Goal: Task Accomplishment & Management: Complete application form

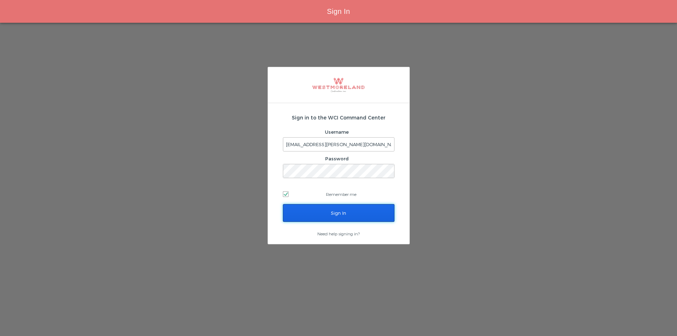
click at [375, 212] on input "Sign In" at bounding box center [339, 213] width 112 height 18
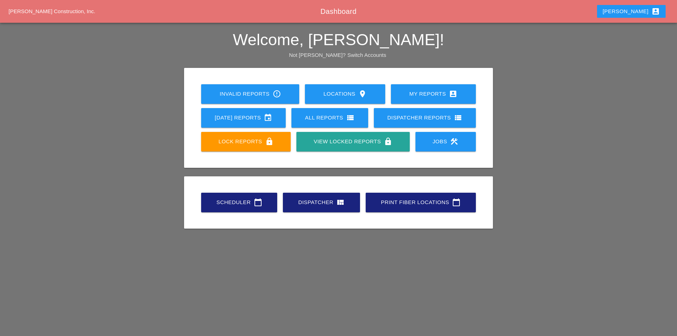
click at [219, 209] on link "Scheduler calendar_today" at bounding box center [239, 203] width 76 height 20
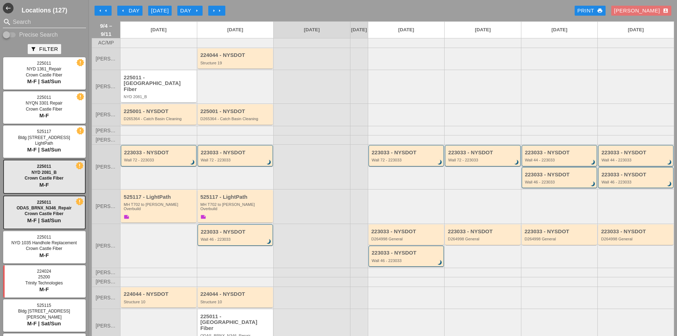
click at [53, 26] on input "Search" at bounding box center [44, 21] width 63 height 11
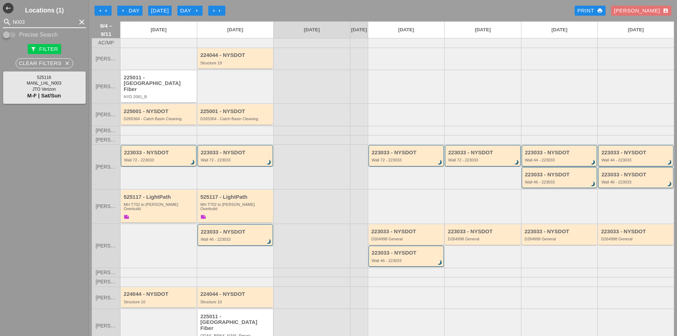
type input "N003"
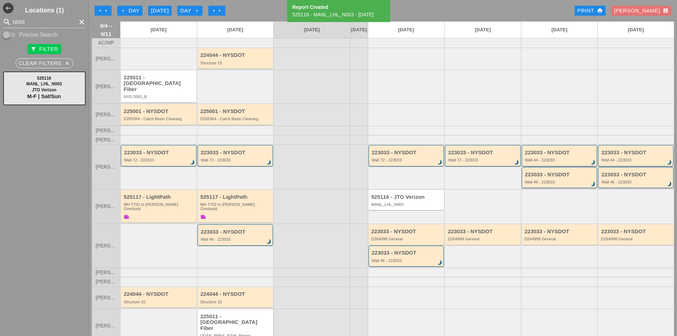
scroll to position [20, 0]
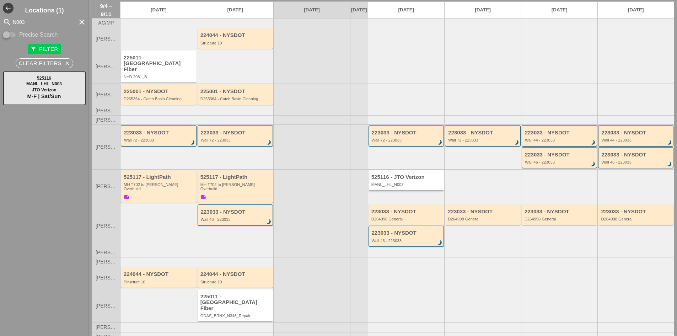
click at [373, 175] on div "525116 - JTO Verizon" at bounding box center [406, 177] width 71 height 6
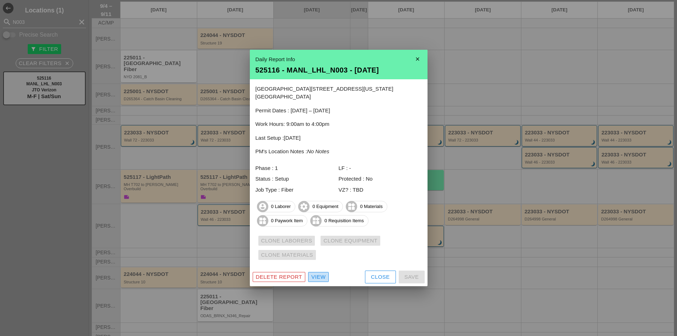
click at [319, 273] on div "View" at bounding box center [318, 277] width 14 height 8
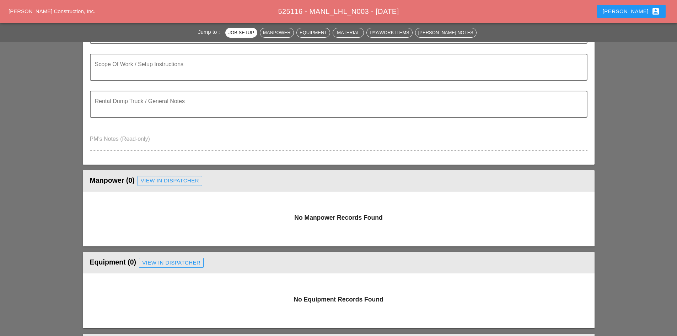
scroll to position [178, 0]
click at [154, 184] on div "View in Dispatcher" at bounding box center [170, 180] width 58 height 8
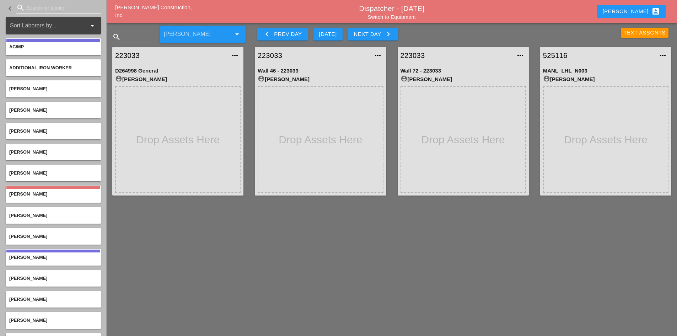
click at [37, 8] on input "Search for laborer" at bounding box center [58, 7] width 65 height 11
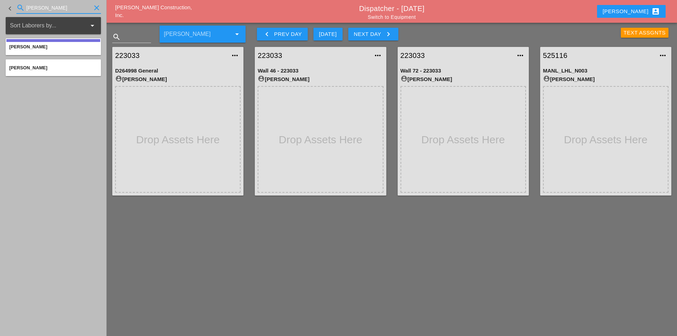
type input "GILL"
drag, startPoint x: 49, startPoint y: 5, endPoint x: 1, endPoint y: 5, distance: 48.0
click at [1, 5] on div "keyboard_arrow_left search GILL clear" at bounding box center [53, 8] width 107 height 17
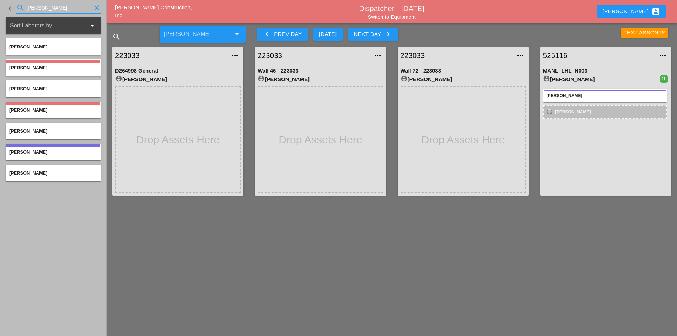
drag, startPoint x: 73, startPoint y: 9, endPoint x: -38, endPoint y: -1, distance: 111.4
click at [0, 0] on html "Select All Select Default Crew Remove All More Location Details... Select All S…" at bounding box center [338, 196] width 677 height 392
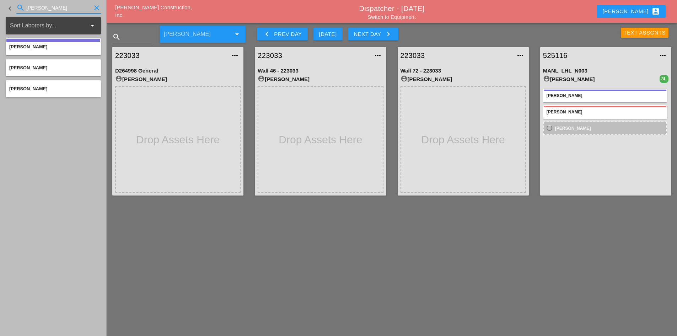
drag, startPoint x: -19, startPoint y: 9, endPoint x: -69, endPoint y: 9, distance: 49.8
click at [0, 9] on html "Select All Select Default Crew Remove All More Location Details... Select All S…" at bounding box center [338, 196] width 677 height 392
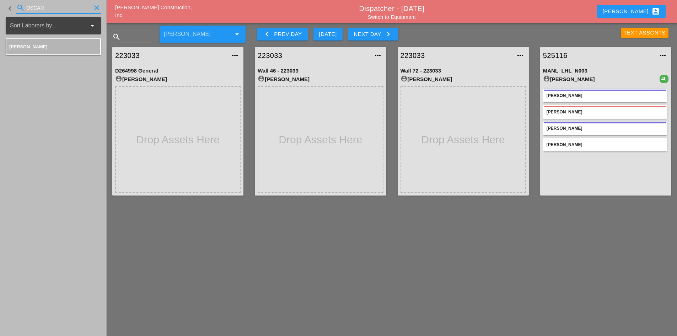
drag, startPoint x: 46, startPoint y: 8, endPoint x: -14, endPoint y: 5, distance: 59.8
click at [0, 5] on html "Select All Select Default Crew Remove All More Location Details... Select All S…" at bounding box center [338, 196] width 677 height 392
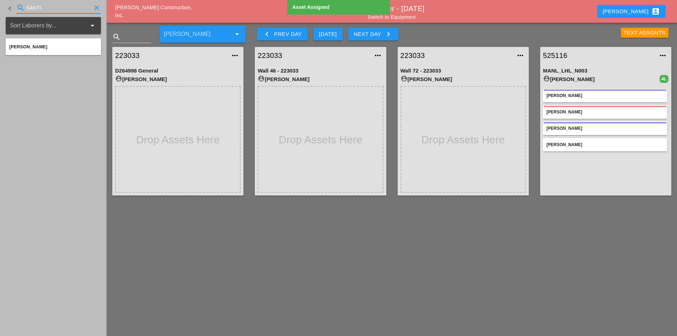
type input "SANTI"
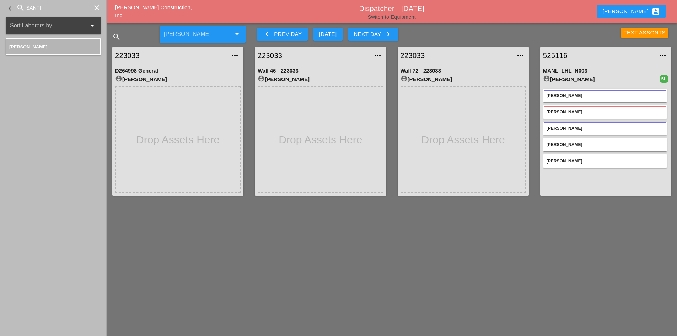
click at [392, 17] on link "Switch to Equipment" at bounding box center [392, 17] width 48 height 6
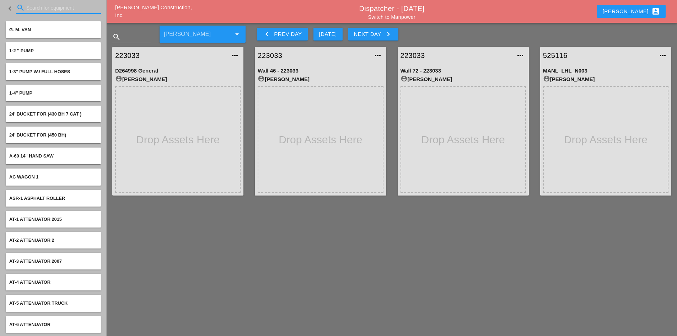
click at [44, 11] on input "Search for equipment" at bounding box center [58, 7] width 65 height 11
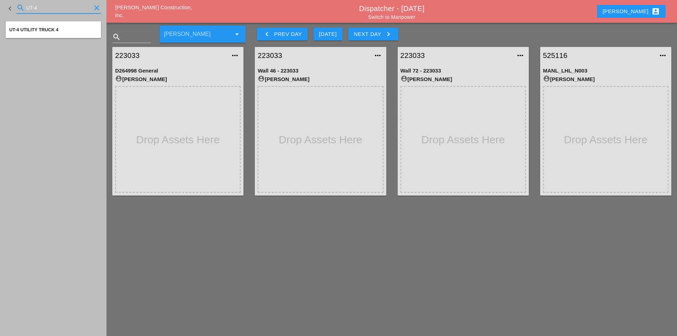
type input "UT-4"
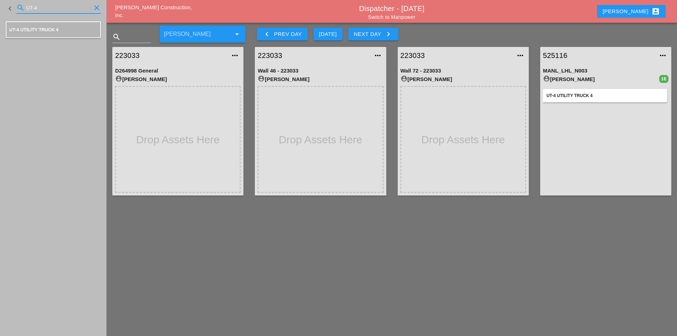
drag, startPoint x: 41, startPoint y: 8, endPoint x: 12, endPoint y: 7, distance: 28.8
click at [12, 7] on div "keyboard_arrow_left search UT-4 clear" at bounding box center [53, 8] width 95 height 24
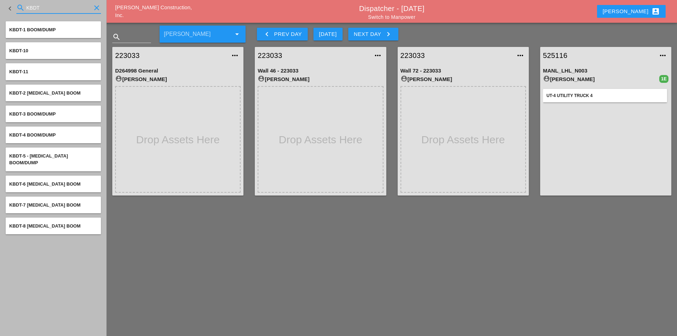
type input "KBDT"
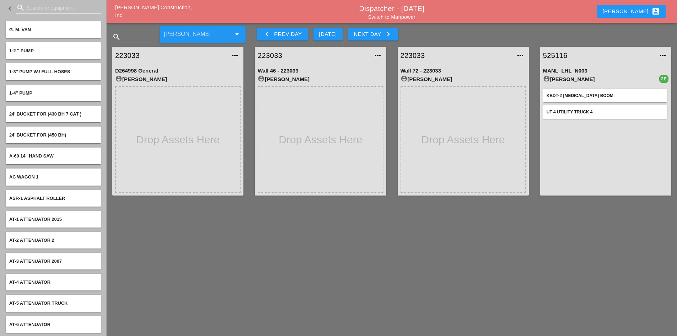
drag, startPoint x: 77, startPoint y: 14, endPoint x: 72, endPoint y: 10, distance: 6.6
click at [76, 13] on div "search" at bounding box center [58, 11] width 85 height 18
click at [72, 10] on input "Search for equipment" at bounding box center [58, 7] width 65 height 11
click at [81, 9] on input "Search for equipment" at bounding box center [58, 7] width 65 height 11
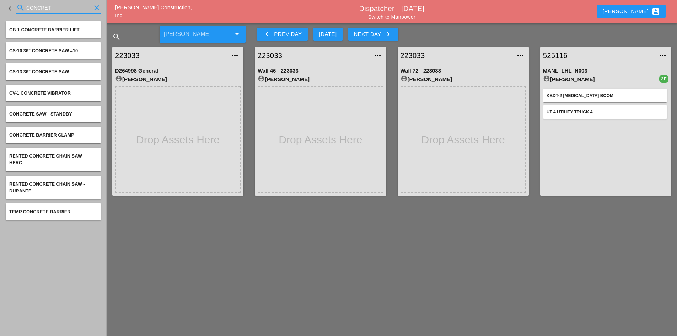
type input "CONCRETE"
drag, startPoint x: 79, startPoint y: 10, endPoint x: 22, endPoint y: 10, distance: 57.6
click at [22, 10] on div "search CONCRETE clear" at bounding box center [58, 7] width 85 height 11
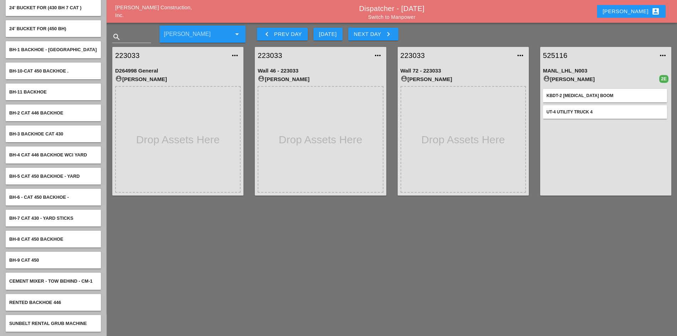
scroll to position [36, 0]
type input "BH"
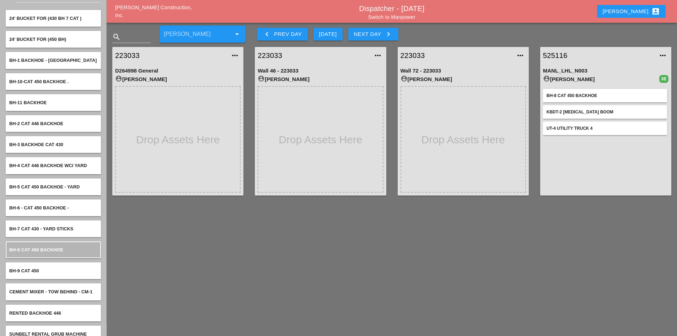
scroll to position [0, 0]
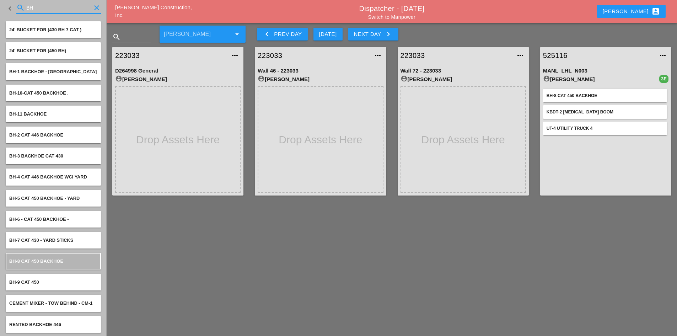
drag, startPoint x: 63, startPoint y: 11, endPoint x: 6, endPoint y: 9, distance: 56.6
click at [6, 9] on div "keyboard_arrow_left search BH clear" at bounding box center [53, 8] width 95 height 24
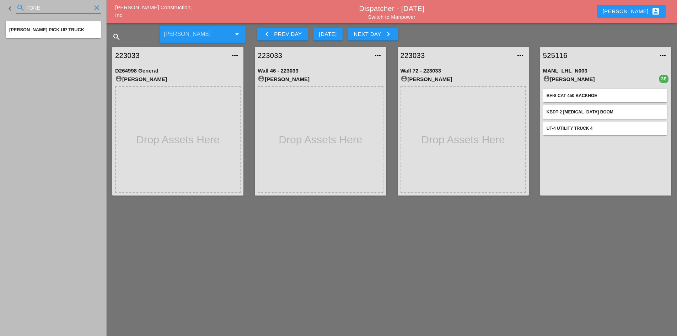
type input "FORE"
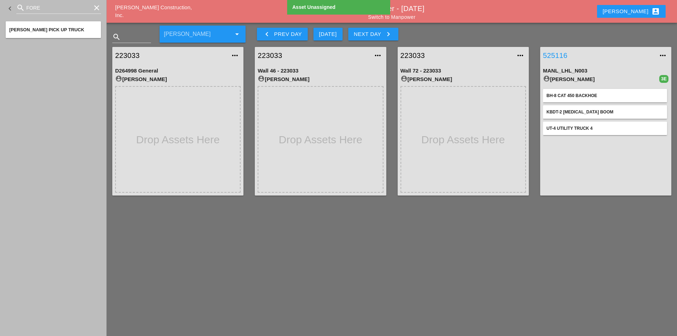
click at [561, 57] on link "525116" at bounding box center [598, 55] width 111 height 11
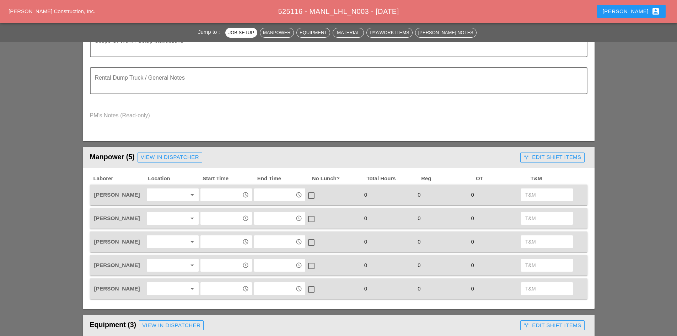
scroll to position [249, 0]
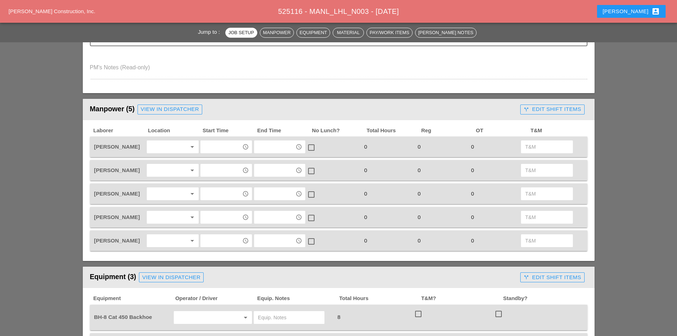
click at [167, 168] on div at bounding box center [168, 170] width 38 height 11
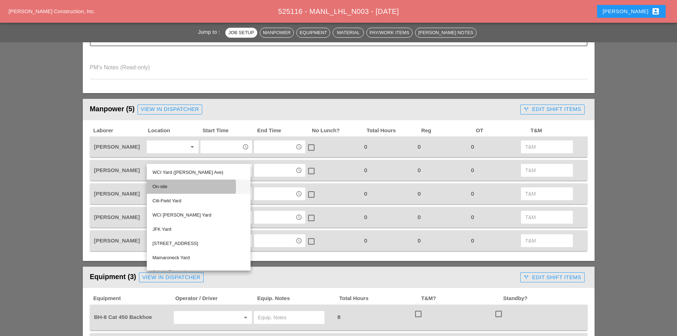
click at [164, 188] on div "On-site" at bounding box center [198, 186] width 92 height 9
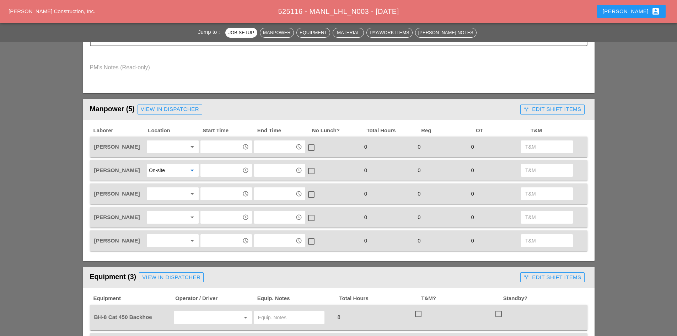
click at [200, 173] on div "access_time" at bounding box center [226, 171] width 52 height 14
click at [210, 169] on input "text" at bounding box center [221, 170] width 37 height 11
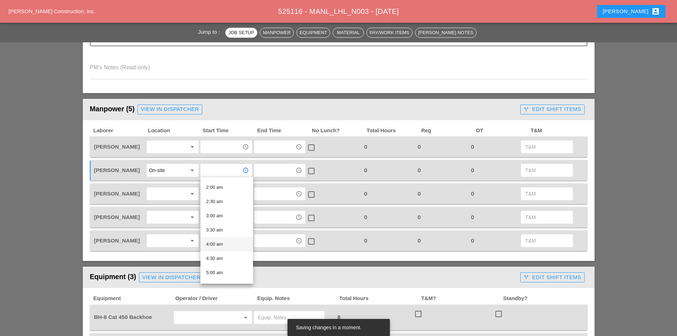
scroll to position [178, 0]
click at [224, 231] on div "8:00 am" at bounding box center [226, 235] width 41 height 9
type input "8:00 am"
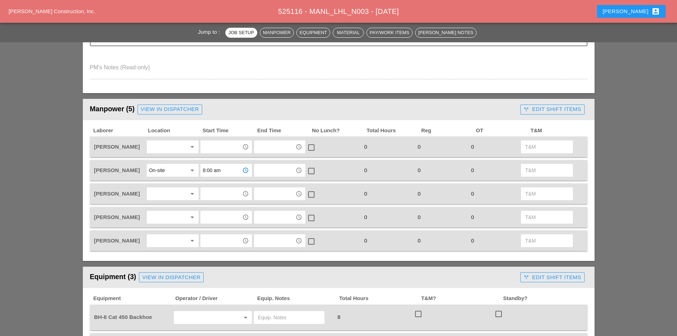
click at [162, 148] on div at bounding box center [168, 146] width 38 height 11
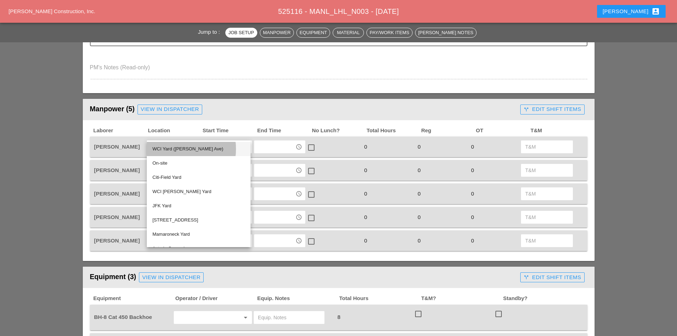
click at [172, 152] on div "WCI Yard ([PERSON_NAME] Ave)" at bounding box center [198, 149] width 92 height 9
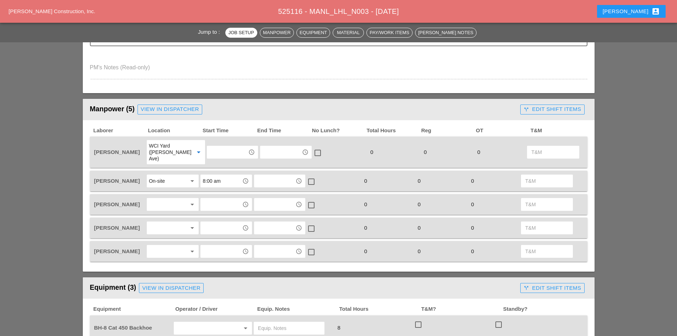
click at [212, 147] on input "text" at bounding box center [227, 151] width 37 height 11
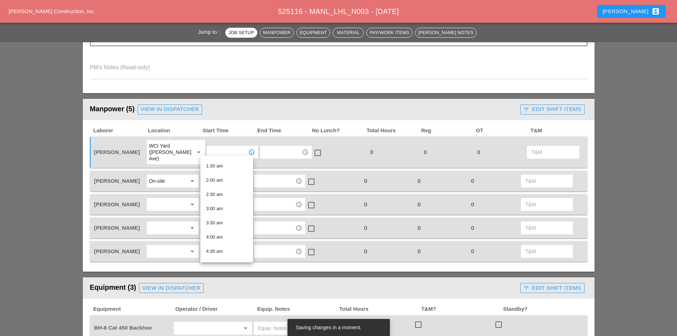
scroll to position [142, 0]
click at [225, 194] on div "6:00 am" at bounding box center [226, 192] width 41 height 9
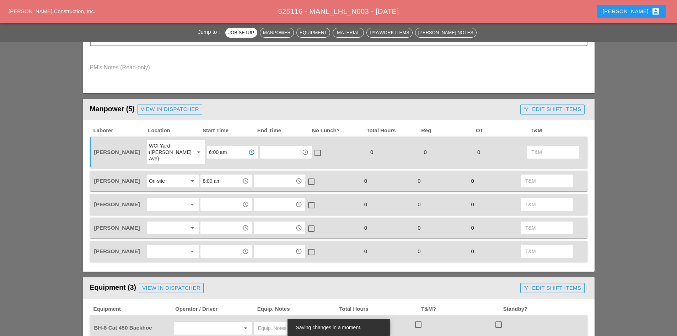
click at [225, 154] on input "6:00 am" at bounding box center [227, 151] width 37 height 11
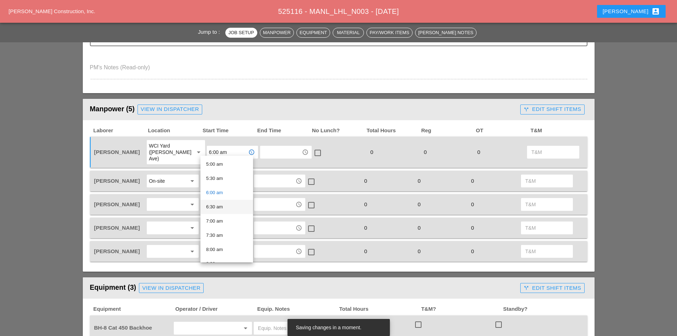
click at [226, 205] on div "6:30 am" at bounding box center [226, 207] width 41 height 9
type input "6:30 am"
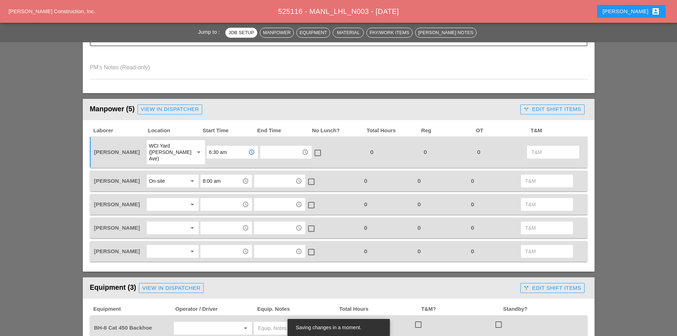
click at [167, 199] on div at bounding box center [168, 204] width 38 height 11
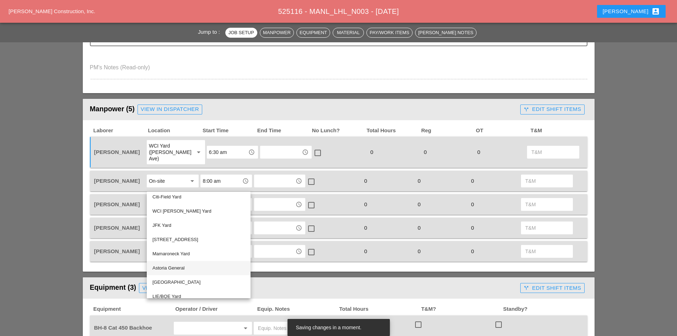
scroll to position [95, 0]
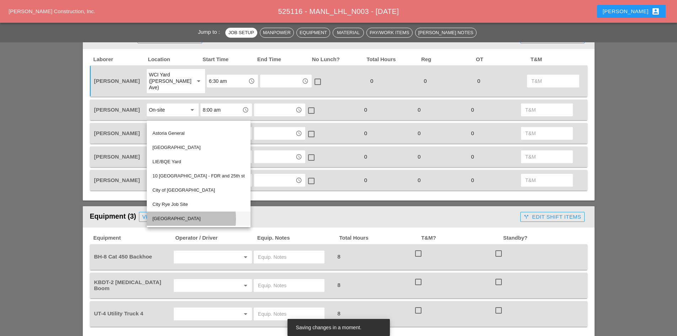
click at [184, 220] on div "[GEOGRAPHIC_DATA]" at bounding box center [198, 218] width 92 height 9
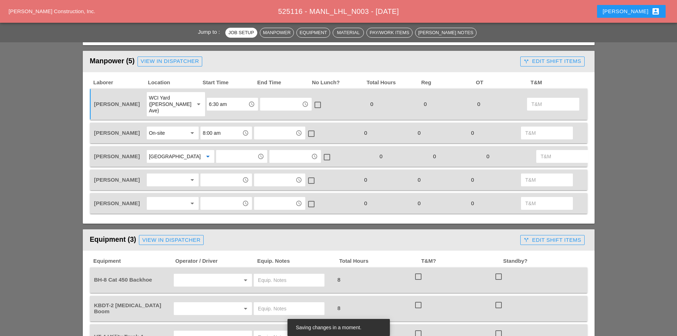
scroll to position [284, 0]
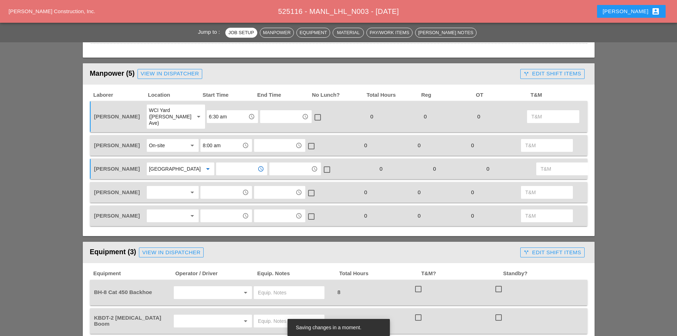
click at [224, 172] on input "text" at bounding box center [236, 168] width 37 height 11
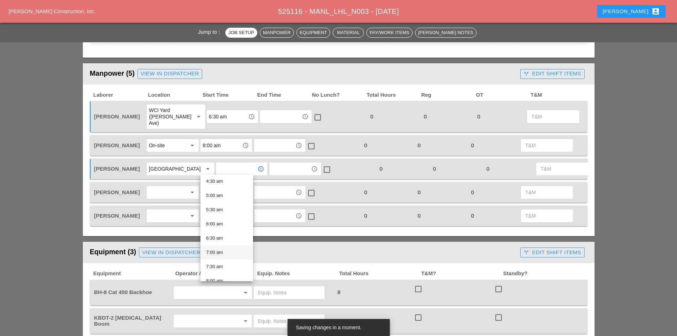
scroll to position [142, 0]
click at [223, 252] on div "7:30 am" at bounding box center [226, 254] width 41 height 9
type input "7:30 am"
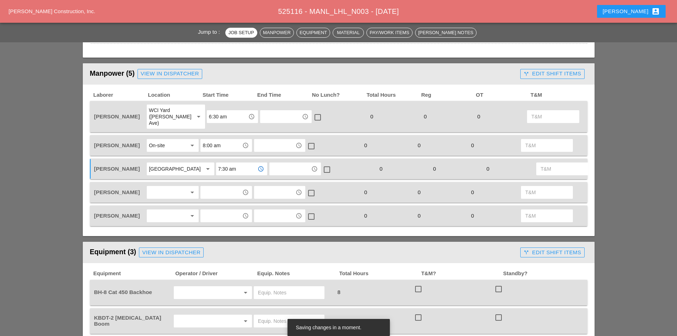
click at [175, 198] on div at bounding box center [168, 192] width 38 height 11
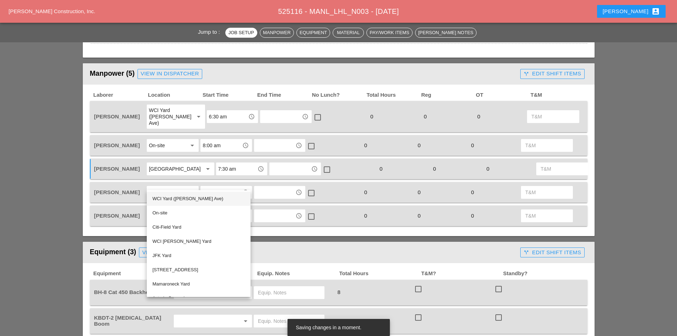
click at [172, 203] on div "WCI Yard ([PERSON_NAME] Ave)" at bounding box center [198, 198] width 92 height 9
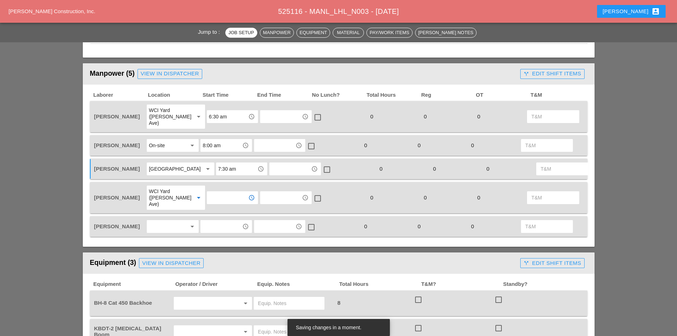
click at [220, 200] on input "text" at bounding box center [227, 197] width 37 height 11
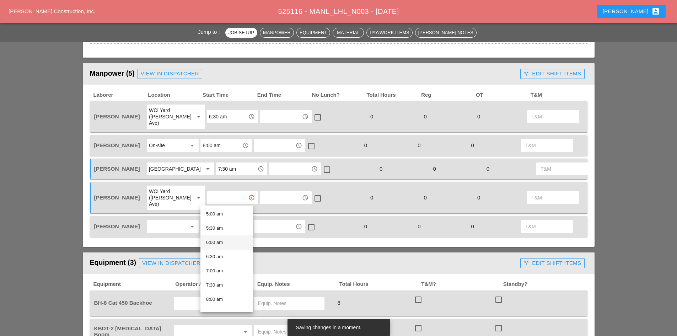
click at [223, 244] on div "6:00 am" at bounding box center [226, 242] width 41 height 9
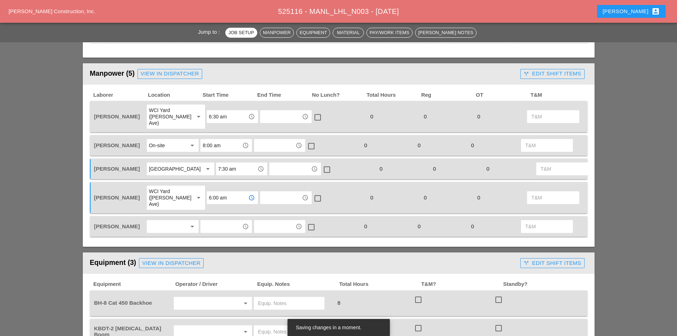
click at [209, 195] on input "6:00 am" at bounding box center [227, 197] width 37 height 11
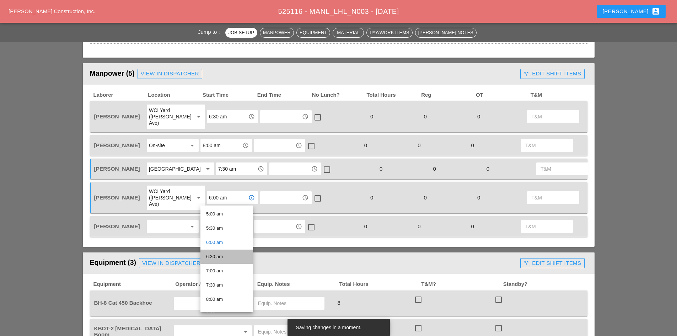
click at [221, 255] on div "6:30 am" at bounding box center [226, 256] width 41 height 9
type input "6:30 am"
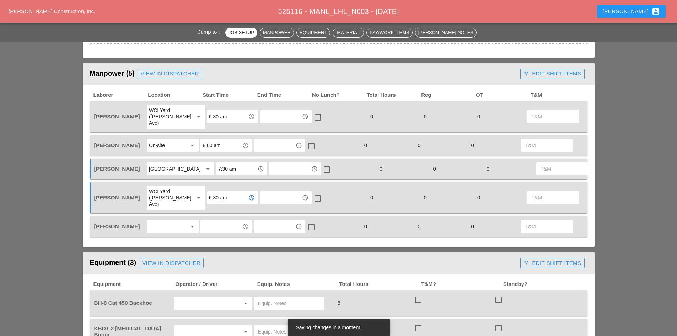
click at [172, 225] on div at bounding box center [168, 226] width 38 height 11
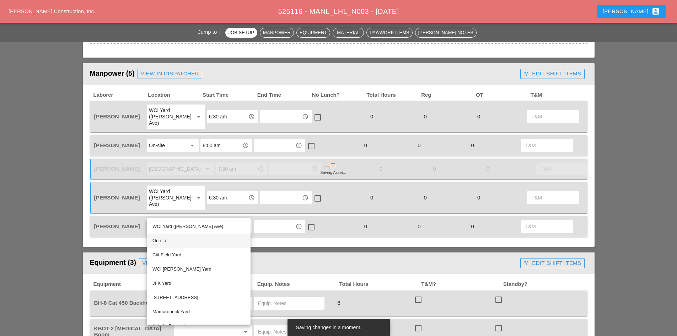
click at [165, 236] on div "On-site" at bounding box center [198, 241] width 92 height 14
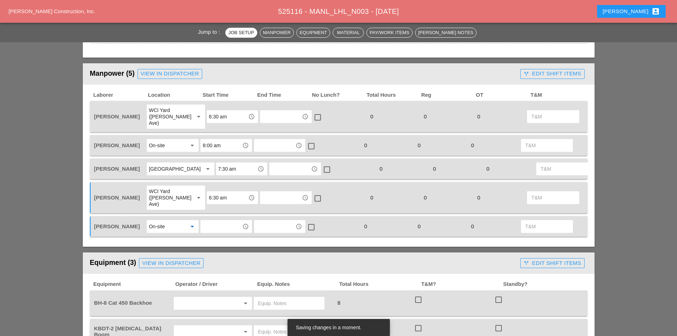
click at [212, 226] on input "text" at bounding box center [221, 226] width 37 height 11
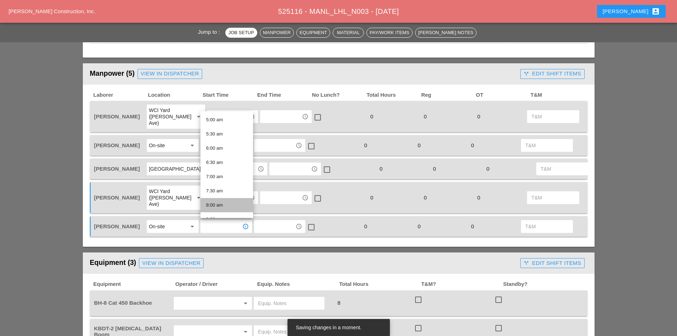
click at [221, 199] on div "8:00 am" at bounding box center [226, 205] width 41 height 14
type input "8:00 am"
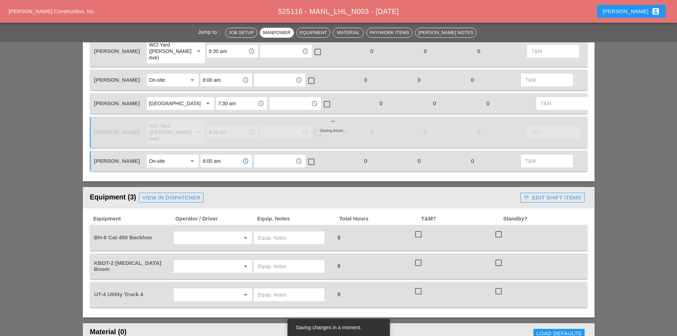
scroll to position [391, 0]
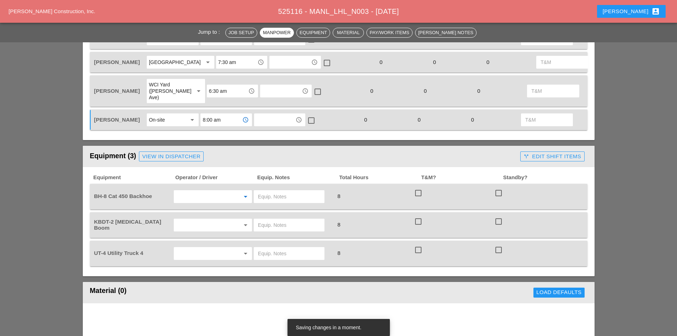
click at [178, 197] on input "text" at bounding box center [203, 196] width 54 height 11
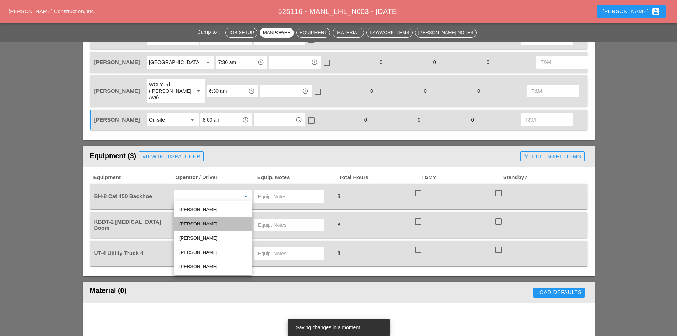
click at [207, 221] on div "[PERSON_NAME]" at bounding box center [213, 224] width 67 height 9
type input "[PERSON_NAME]"
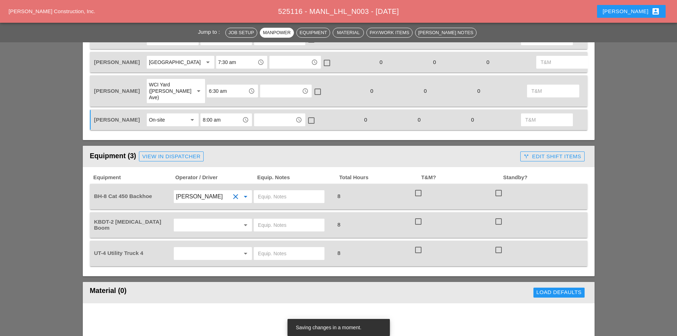
click at [275, 200] on div at bounding box center [289, 196] width 71 height 13
click at [277, 198] on input "text" at bounding box center [289, 196] width 62 height 11
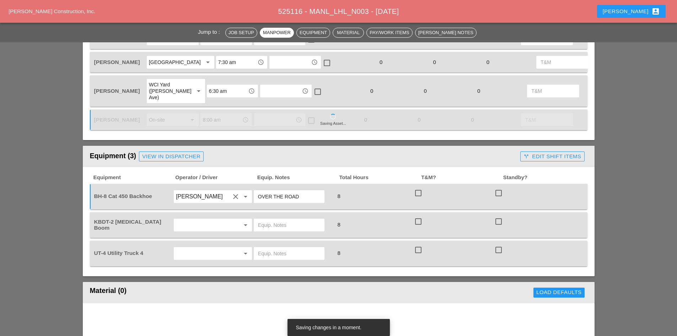
type input "OVER THE ROAD"
click at [192, 219] on input "text" at bounding box center [203, 224] width 54 height 11
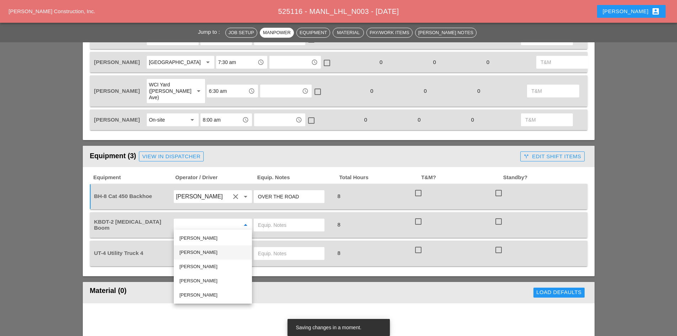
click at [207, 247] on div "[PERSON_NAME]" at bounding box center [213, 252] width 67 height 14
type input "[PERSON_NAME]"
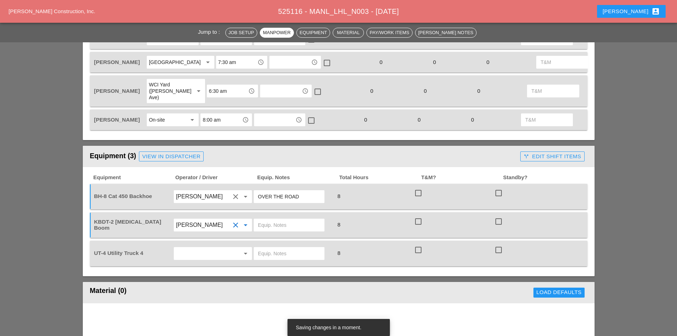
click at [283, 225] on input "text" at bounding box center [289, 224] width 62 height 11
type input "W/ ROAD PLATES"
click at [228, 250] on input "text" at bounding box center [203, 253] width 54 height 11
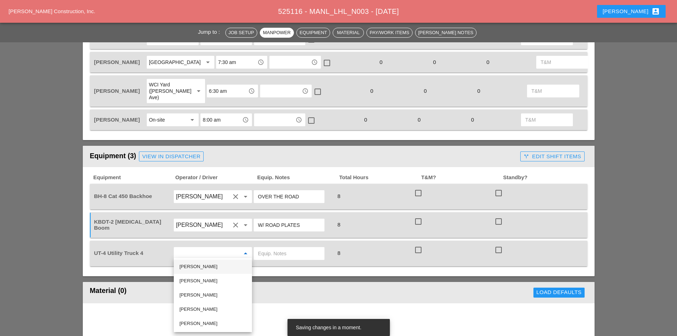
click at [209, 266] on div "[PERSON_NAME]" at bounding box center [213, 266] width 67 height 9
type input "[PERSON_NAME]"
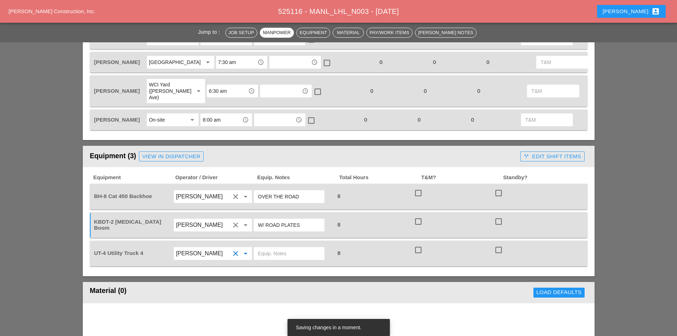
click at [279, 257] on div at bounding box center [289, 253] width 71 height 13
click at [278, 255] on input "text" at bounding box center [289, 253] width 62 height 11
type input "W/ CONCRETE SAW"
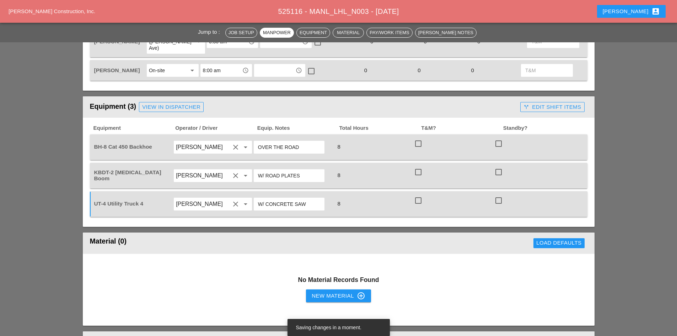
scroll to position [462, 0]
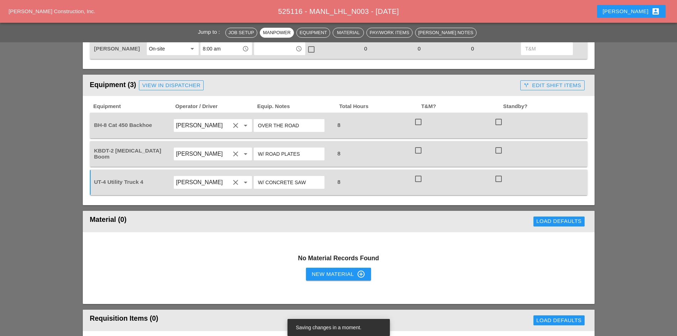
click at [317, 275] on div "New Material control_point" at bounding box center [338, 274] width 53 height 9
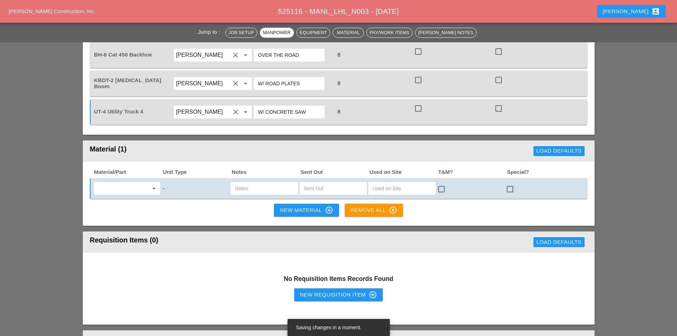
scroll to position [533, 0]
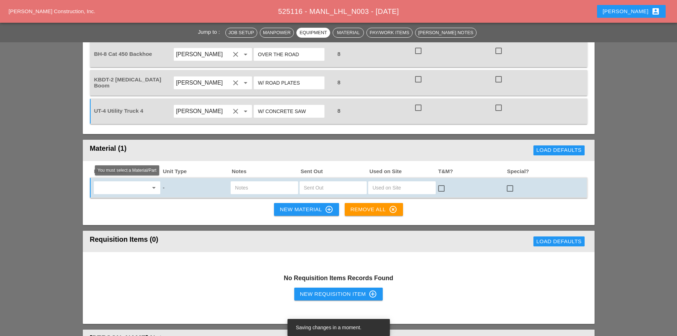
click at [138, 184] on input "text" at bounding box center [122, 187] width 52 height 11
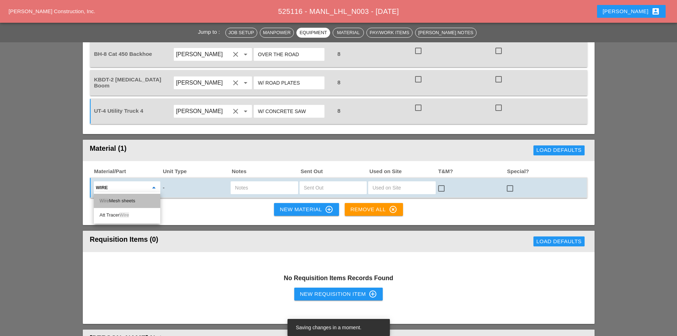
click at [142, 202] on div "Wire Mesh sheets" at bounding box center [127, 201] width 55 height 9
type input "Wire Mesh sheets"
click at [247, 193] on div "Wire Mesh sheets arrow_drop_down - check_box_outline_blank check_box_outline_bl…" at bounding box center [339, 187] width 498 height 21
click at [247, 190] on input "text" at bounding box center [264, 187] width 59 height 11
type input "4 SHEETS"
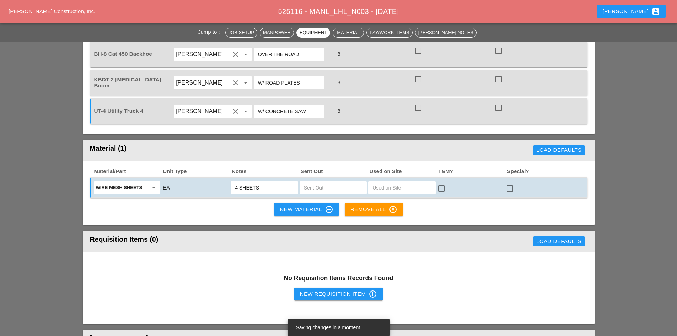
click at [311, 184] on input "text" at bounding box center [333, 187] width 59 height 11
type input "4"
click at [509, 188] on div at bounding box center [510, 188] width 12 height 12
checkbox input "true"
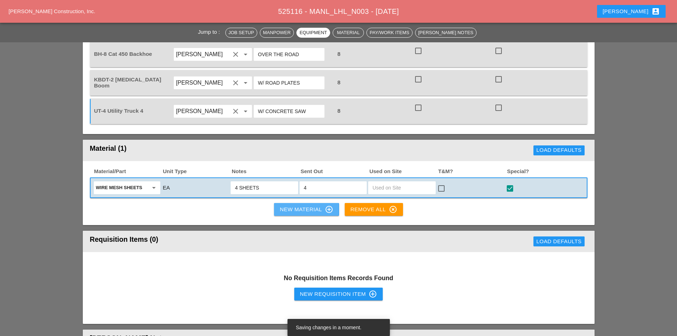
click at [313, 205] on div "New Material control_point" at bounding box center [306, 209] width 53 height 9
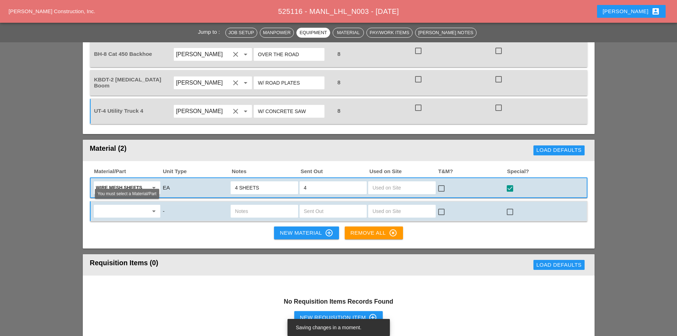
click at [122, 206] on input "text" at bounding box center [122, 210] width 52 height 11
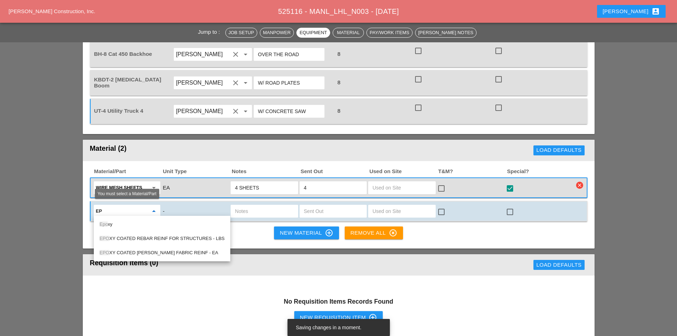
type input "E"
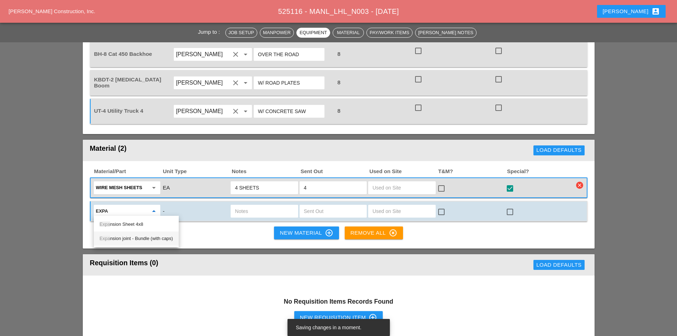
click at [135, 238] on div "Expa nsion joint - Bundle (with caps)" at bounding box center [137, 238] width 74 height 9
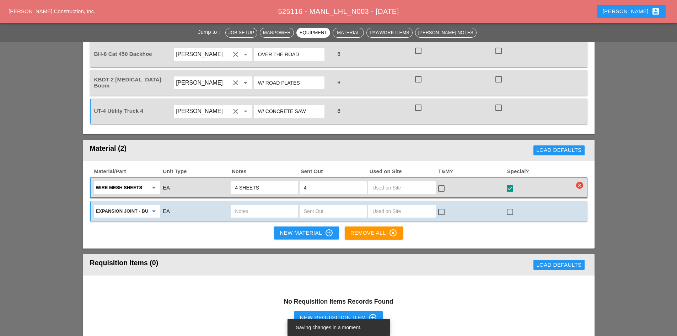
type input "Expansion joint - Bundle (with caps)"
click at [306, 207] on input "text" at bounding box center [333, 210] width 59 height 11
type input "1"
click at [259, 210] on input "text" at bounding box center [264, 210] width 59 height 11
type input "BUNDLE"
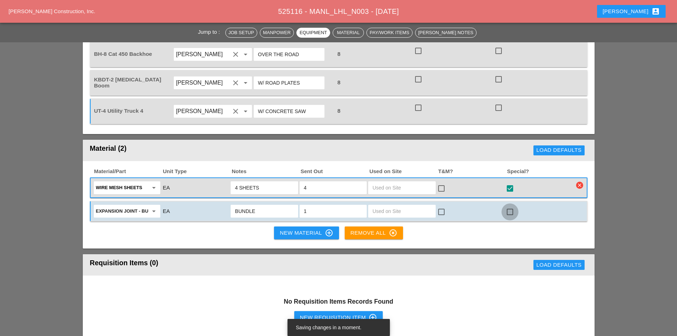
click at [509, 209] on div at bounding box center [510, 212] width 12 height 12
checkbox input "true"
click at [296, 233] on div "New Material control_point" at bounding box center [306, 233] width 53 height 9
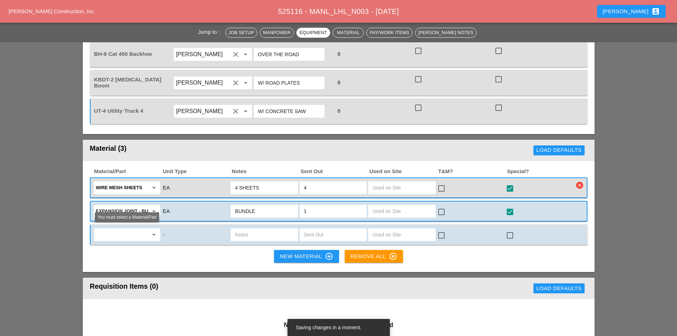
click at [138, 234] on input "text" at bounding box center [122, 234] width 52 height 11
drag, startPoint x: 138, startPoint y: 234, endPoint x: 93, endPoint y: 233, distance: 44.4
click at [93, 233] on div "TRE arrow_drop_down" at bounding box center [126, 235] width 67 height 14
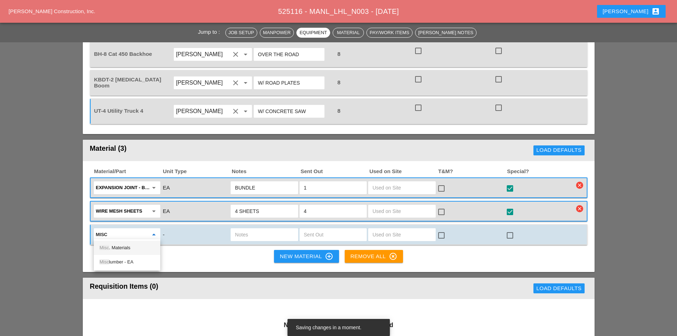
click at [130, 248] on div "Misc . Materials" at bounding box center [127, 247] width 55 height 9
type input "Misc. Materials"
click at [278, 230] on input "text" at bounding box center [264, 234] width 59 height 11
type input "J"
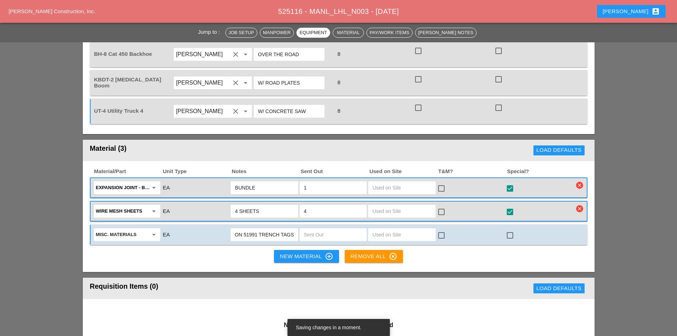
type input "VIERZON 51991 TRENCH TAGS"
click at [328, 233] on input "text" at bounding box center [333, 234] width 59 height 11
type input "10"
click at [510, 230] on div at bounding box center [510, 235] width 12 height 12
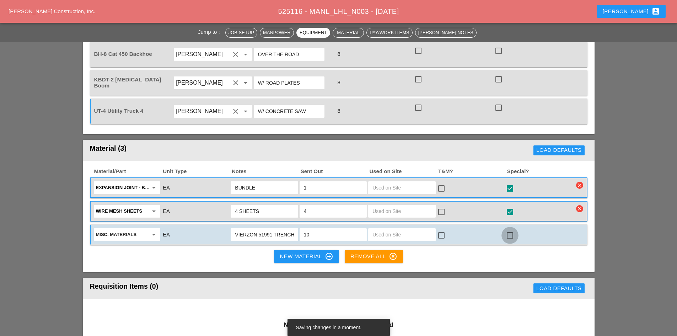
checkbox input "true"
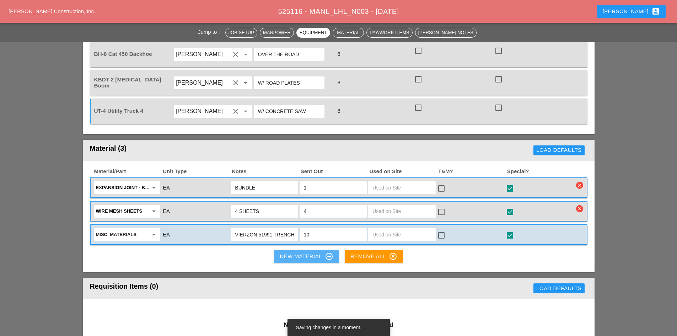
click at [297, 257] on div "New Material control_point" at bounding box center [306, 256] width 53 height 9
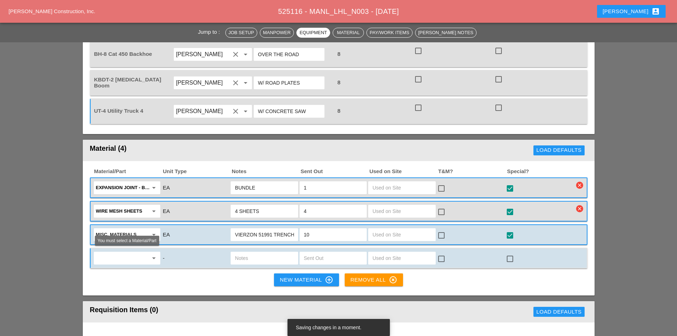
click at [128, 258] on input "text" at bounding box center [122, 257] width 52 height 11
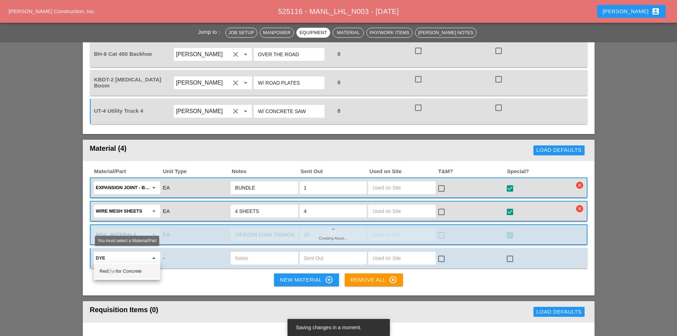
drag, startPoint x: 138, startPoint y: 258, endPoint x: 95, endPoint y: 255, distance: 42.8
click at [95, 255] on div "DYE arrow_drop_down" at bounding box center [127, 258] width 66 height 13
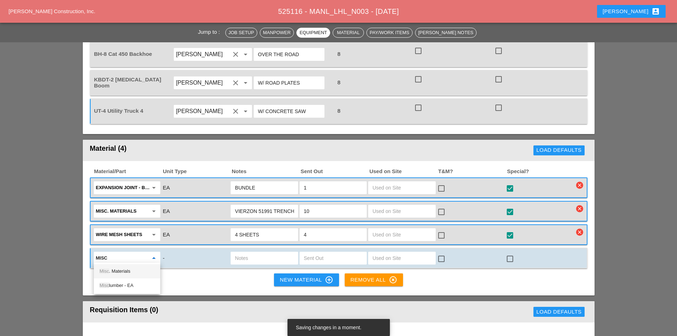
click at [127, 272] on div "Misc . Materials" at bounding box center [127, 271] width 55 height 9
type input "Misc. Materials"
click at [284, 256] on input "text" at bounding box center [264, 257] width 59 height 11
type input "DYE"
click at [512, 258] on div at bounding box center [510, 259] width 12 height 12
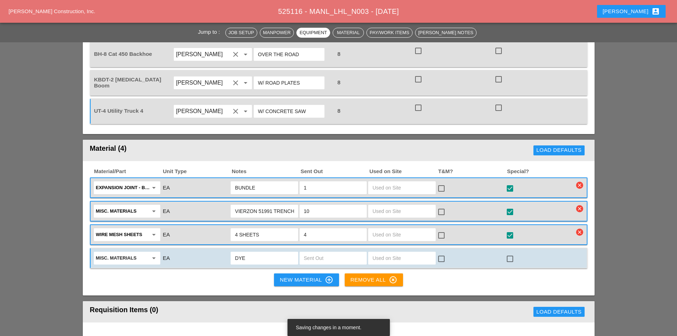
checkbox input "true"
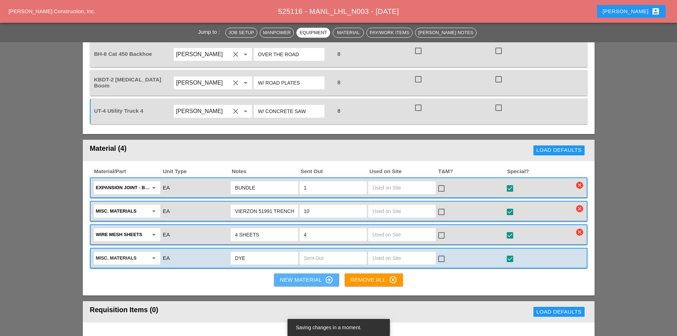
click at [298, 279] on div "New Material control_point" at bounding box center [306, 279] width 53 height 9
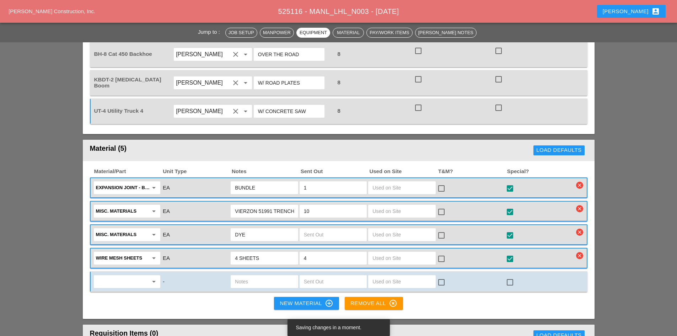
click at [122, 279] on input "text" at bounding box center [122, 281] width 52 height 11
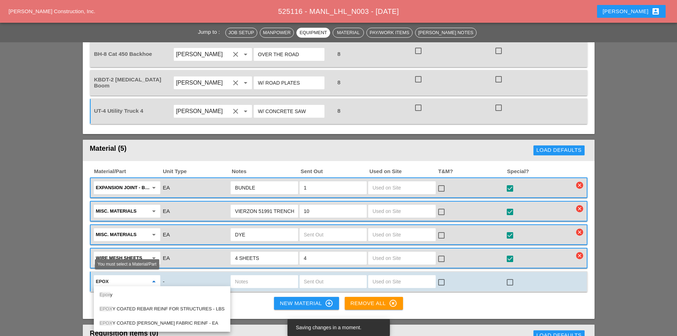
click at [132, 279] on input "EPOX" at bounding box center [122, 281] width 52 height 11
type input "EPOX"
click at [181, 280] on div "-" at bounding box center [195, 282] width 67 height 10
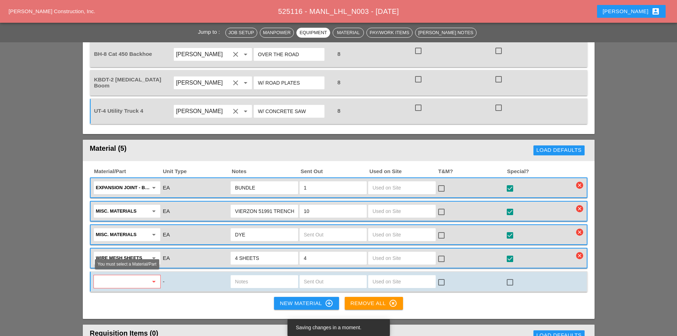
click at [154, 282] on icon "arrow_drop_down" at bounding box center [154, 281] width 9 height 9
click at [127, 293] on div "Misc . Materials" at bounding box center [127, 294] width 55 height 9
type input "Misc. Materials"
click at [279, 279] on input "text" at bounding box center [264, 281] width 59 height 11
type input "EPOXY REBAR DOWEL"
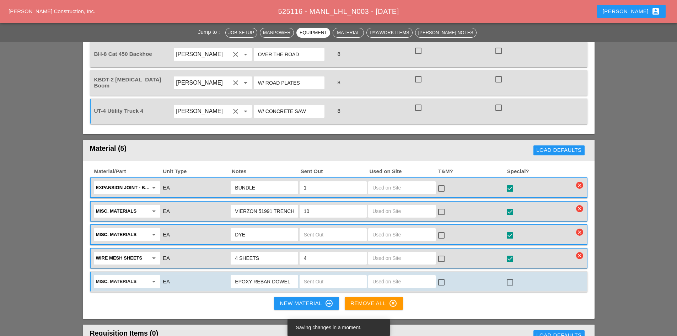
click at [514, 283] on div at bounding box center [510, 282] width 12 height 12
checkbox input "true"
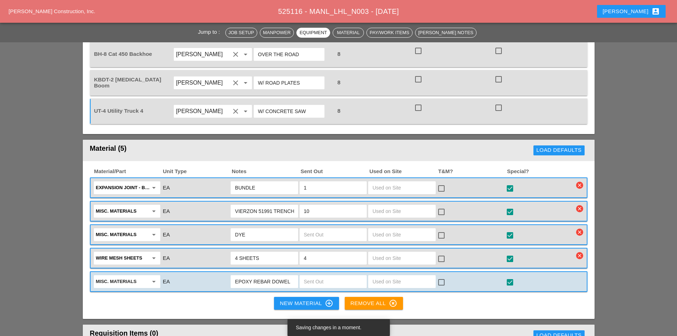
click at [327, 303] on icon "control_point" at bounding box center [329, 303] width 9 height 9
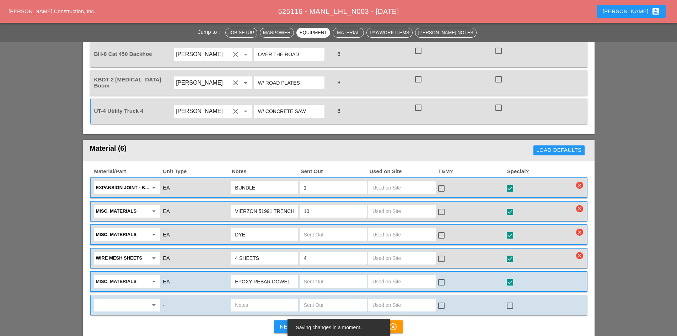
click at [130, 299] on input "text" at bounding box center [122, 304] width 52 height 11
click at [120, 271] on div "Misc . Materials" at bounding box center [127, 273] width 55 height 9
type input "Misc. Materials"
click at [253, 301] on input "text" at bounding box center [264, 304] width 59 height 11
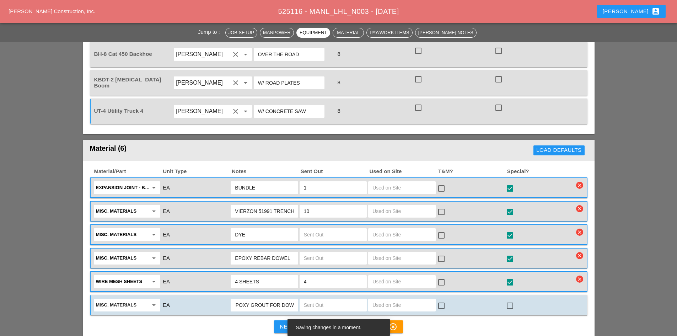
scroll to position [0, 9]
type input "EPOXY GROUT FOR DOWEL"
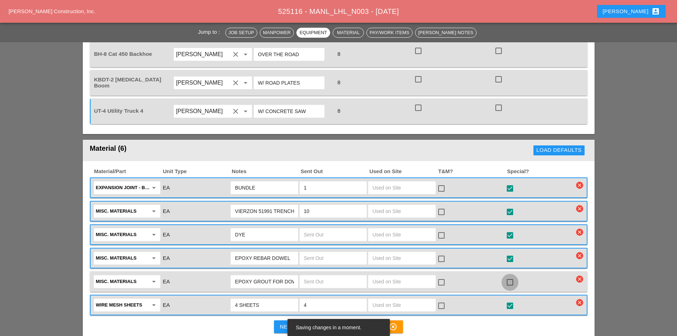
click at [511, 281] on div at bounding box center [510, 282] width 12 height 12
checkbox input "true"
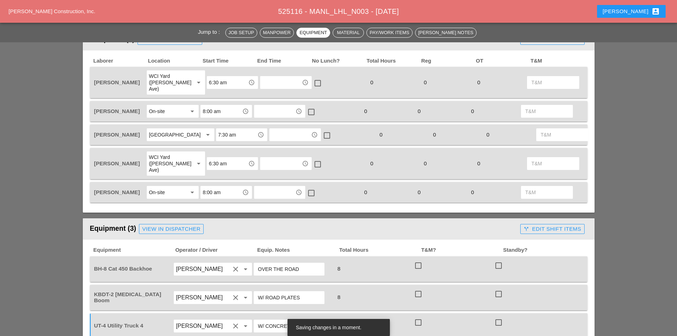
scroll to position [355, 0]
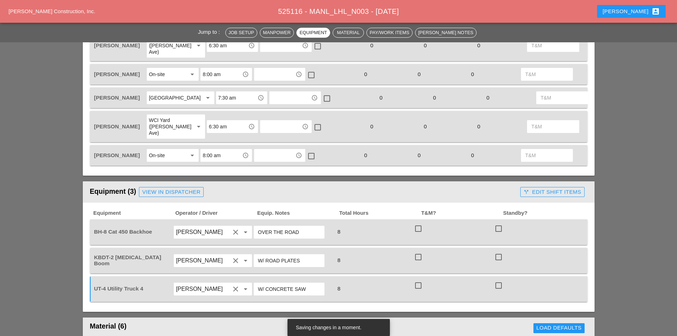
click at [306, 289] on input "W/ CONCRETE SAW" at bounding box center [289, 288] width 62 height 11
click at [310, 284] on input "W/ CONCRETE SAW & materials" at bounding box center [289, 288] width 62 height 11
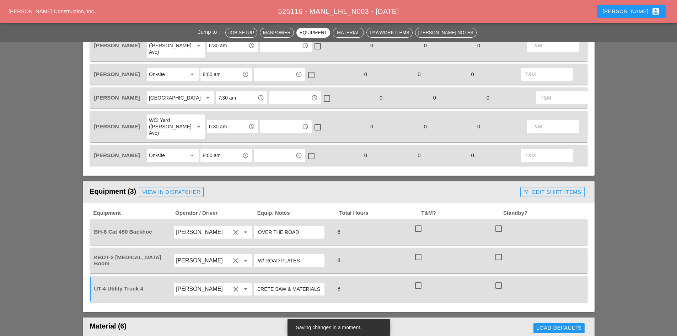
type input "W/ CONCRETE SAW & MATERIALS"
drag, startPoint x: 312, startPoint y: 257, endPoint x: 252, endPoint y: 254, distance: 60.2
click at [252, 254] on div "KBDT-2 [MEDICAL_DATA] Boom [PERSON_NAME] clear arrow_drop_down W/ ROAD PLATES 8…" at bounding box center [333, 261] width 481 height 20
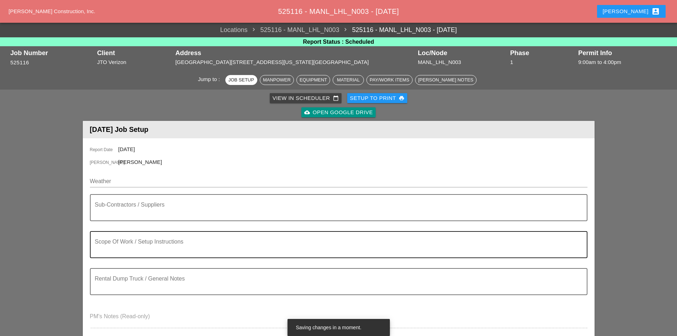
click at [126, 235] on div "Scope Of Work / Setup Instructions" at bounding box center [336, 245] width 482 height 26
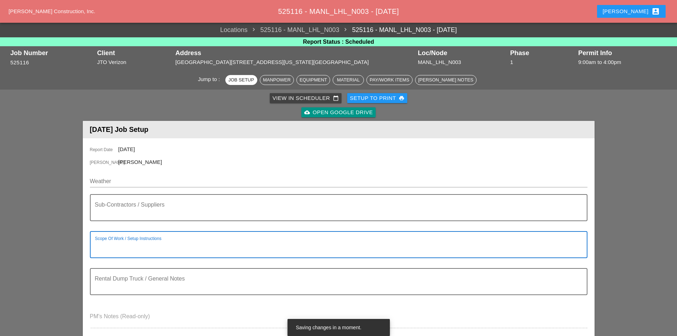
click at [123, 242] on textarea "Scope Of Work / Setup Instructions" at bounding box center [336, 248] width 482 height 17
type textarea "SCOPE OF WORK M"
type textarea "O"
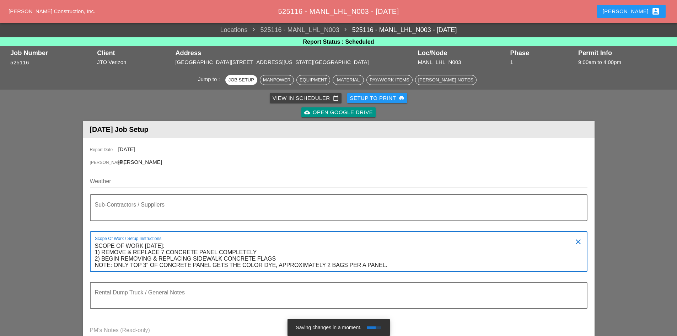
click at [288, 256] on textarea "SCOPE OF WORK [DATE]: 1) REMOVE & REPLACE 7 CONCRETE PANEL COMPLETELY 2) BEGIN …" at bounding box center [336, 255] width 482 height 31
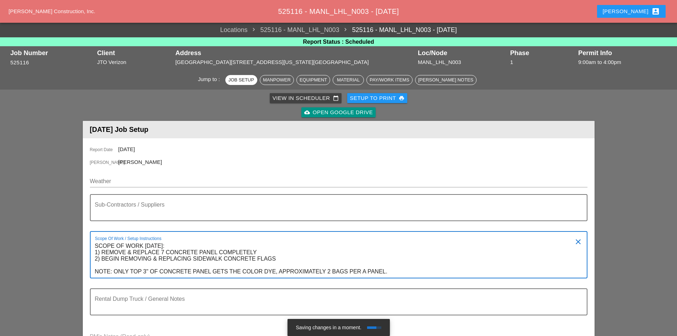
type textarea "SCOPE OF WORK [DATE]: 1) REMOVE & REPLACE 7 CONCRETE PANEL COMPLETELY 2) BEGIN …"
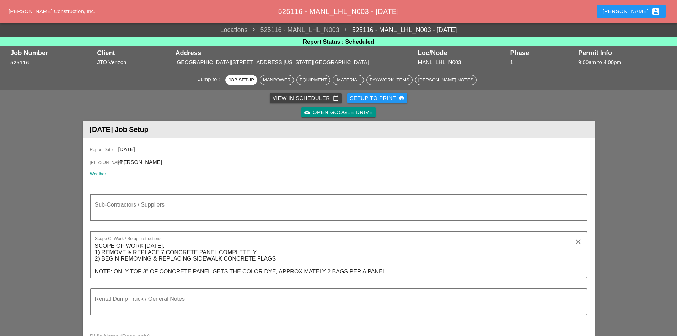
click at [110, 182] on input "Weather" at bounding box center [334, 181] width 488 height 11
paste input "Mon 08 Day 76° 4% NW 7 mph Sunny skies. High 76F. Winds NW at 5 to 10 mph."
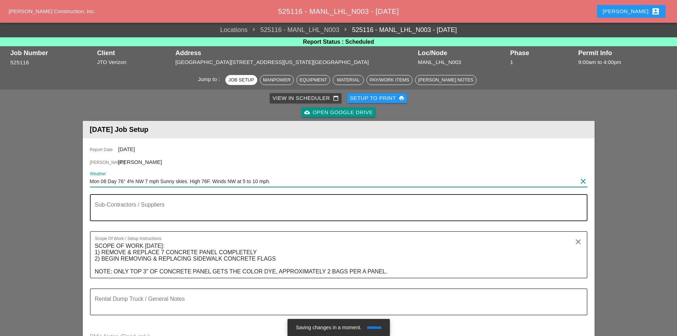
type input "Mon 08 Day 76° 4% NW 7 mph Sunny skies. High 76F. Winds NW at 5 to 10 mph."
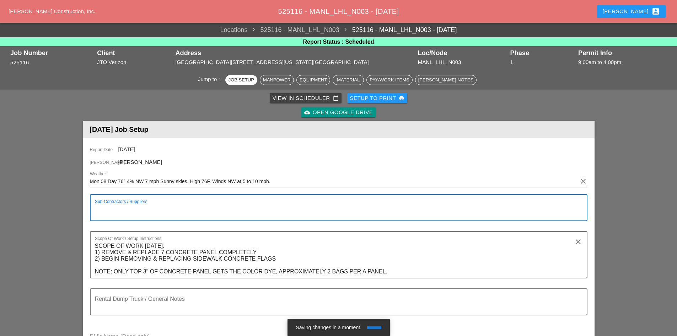
click at [118, 205] on textarea "Sub-Contractors / Suppliers" at bounding box center [336, 211] width 482 height 17
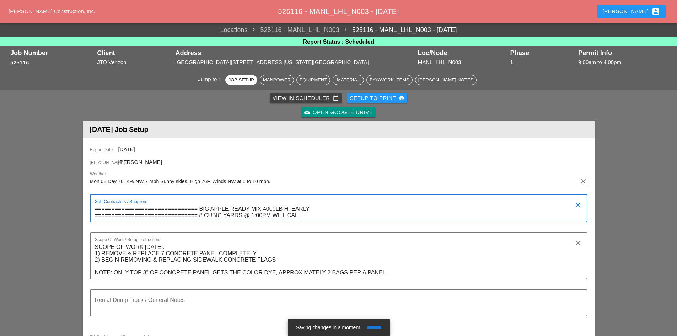
type textarea "=============================== BIG APPLE READY MIX 4000LB HI EARLY ===========…"
click at [162, 254] on textarea "SCOPE OF WORK [DATE]: 1) REMOVE & REPLACE 7 CONCRETE PANEL COMPLETELY 2) BEGIN …" at bounding box center [336, 259] width 482 height 37
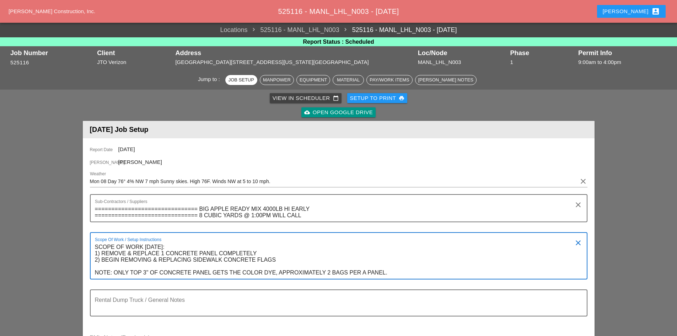
type textarea "SCOPE OF WORK [DATE]: 1) REMOVE & REPLACE 1 CONCRETE PANEL COMPLETELY 2) BEGIN …"
click at [647, 12] on div "[PERSON_NAME] account_box" at bounding box center [631, 11] width 57 height 9
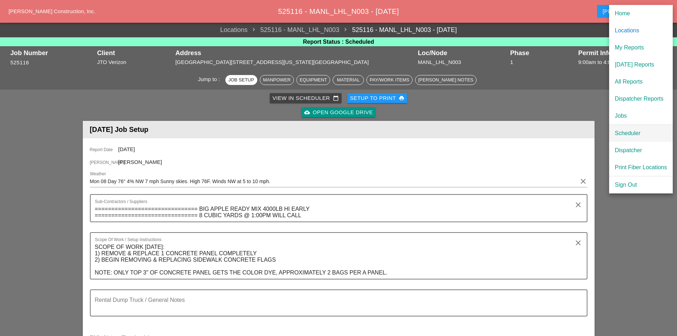
click at [630, 130] on div "Scheduler" at bounding box center [641, 133] width 52 height 9
